Goal: Find specific page/section: Find specific page/section

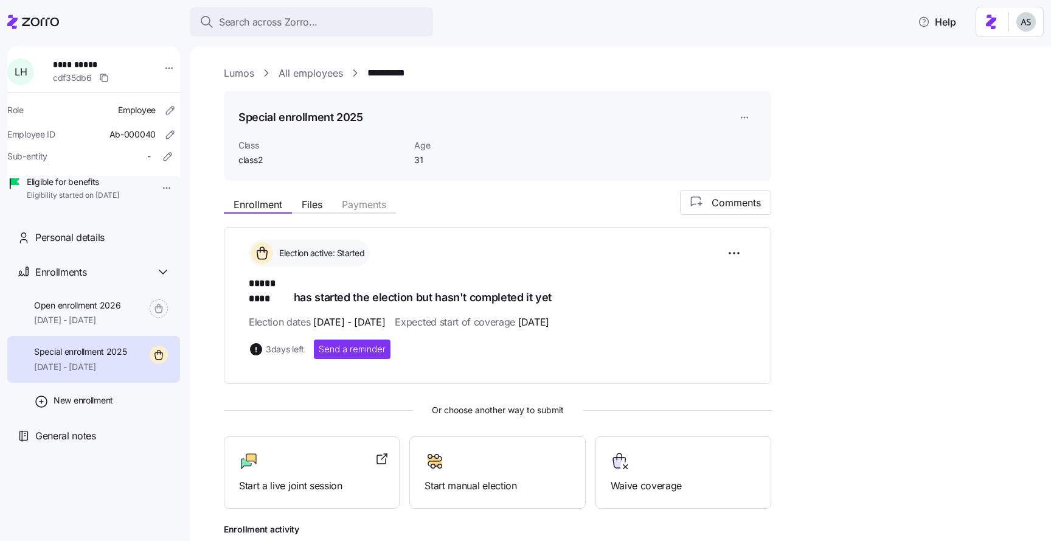
click at [51, 24] on icon at bounding box center [40, 22] width 37 height 9
